Goal: Information Seeking & Learning: Find specific fact

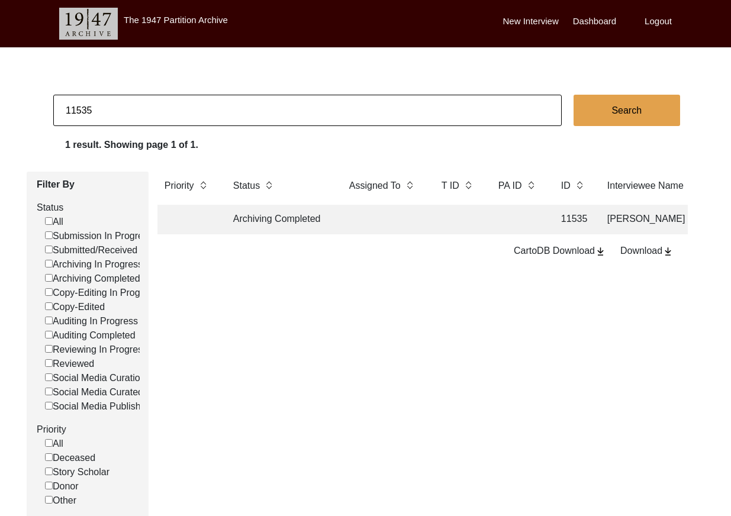
click at [147, 118] on input "11535" at bounding box center [307, 110] width 509 height 31
click at [147, 117] on input "11535" at bounding box center [307, 110] width 509 height 31
paste input "PA13183"
click at [78, 108] on input "PA13183" at bounding box center [307, 110] width 509 height 31
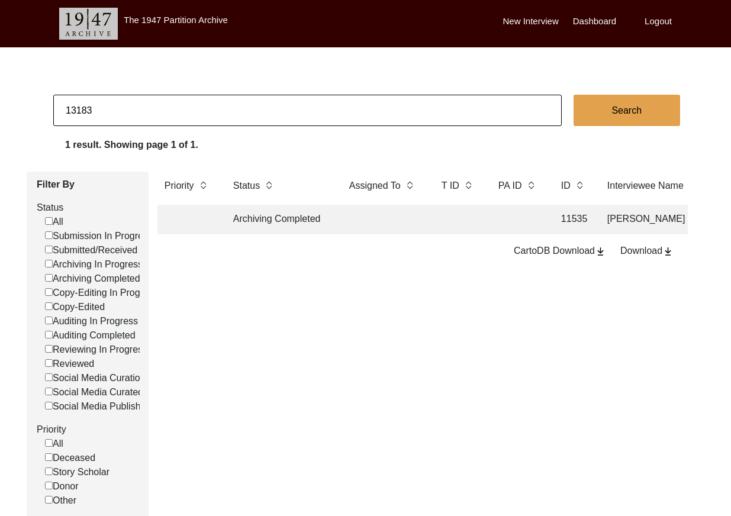
type input "13183"
checkbox input "false"
drag, startPoint x: 664, startPoint y: 24, endPoint x: 668, endPoint y: 14, distance: 11.7
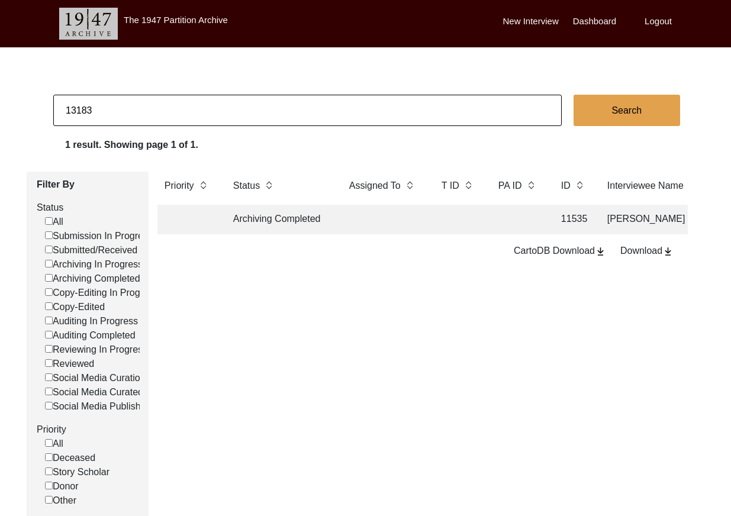
click at [664, 24] on label "Logout" at bounding box center [658, 22] width 27 height 14
